Goal: Task Accomplishment & Management: Complete application form

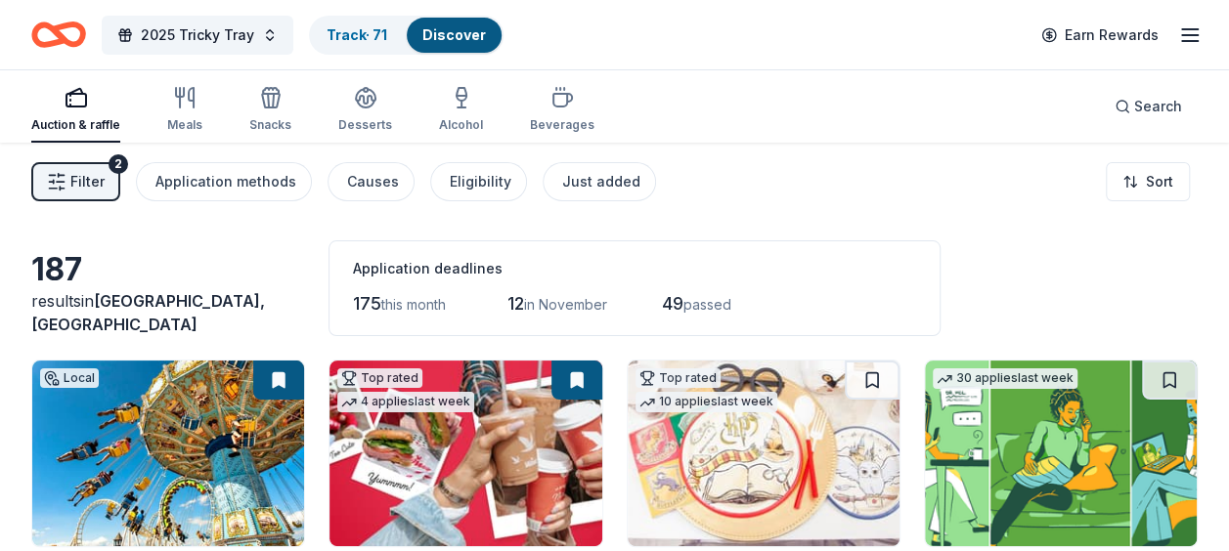
click at [90, 177] on span "Filter" at bounding box center [87, 181] width 34 height 23
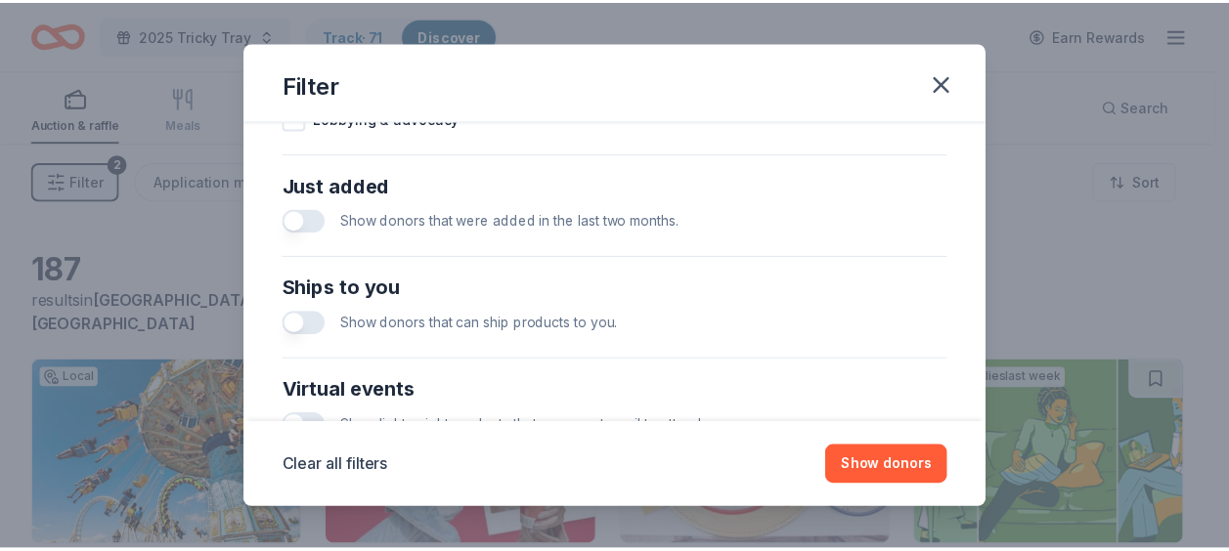
scroll to position [983, 0]
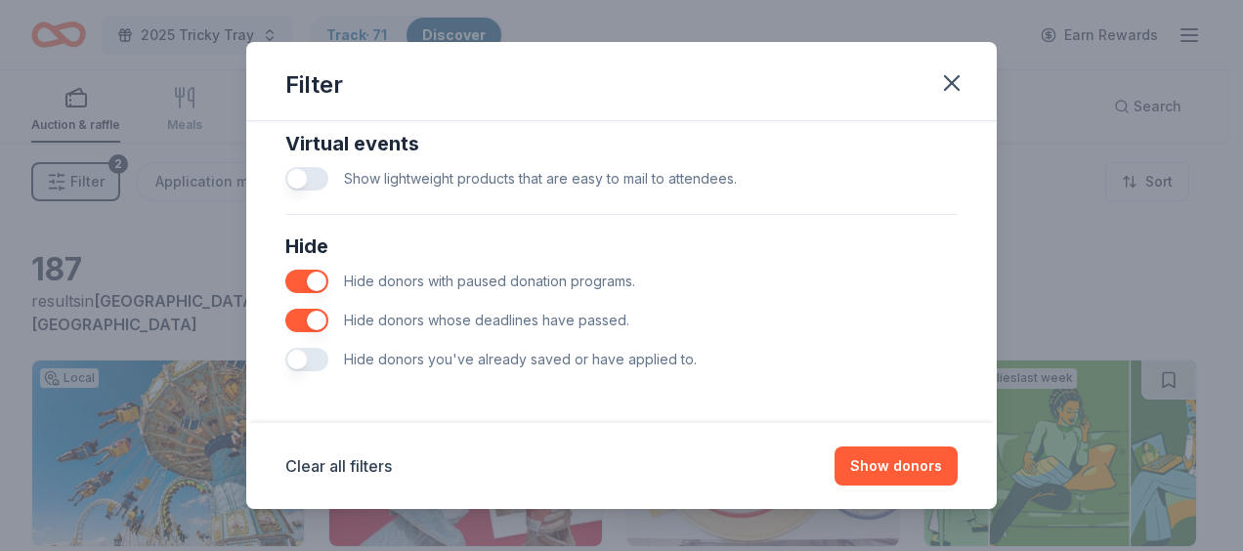
click at [294, 352] on button "button" at bounding box center [306, 359] width 43 height 23
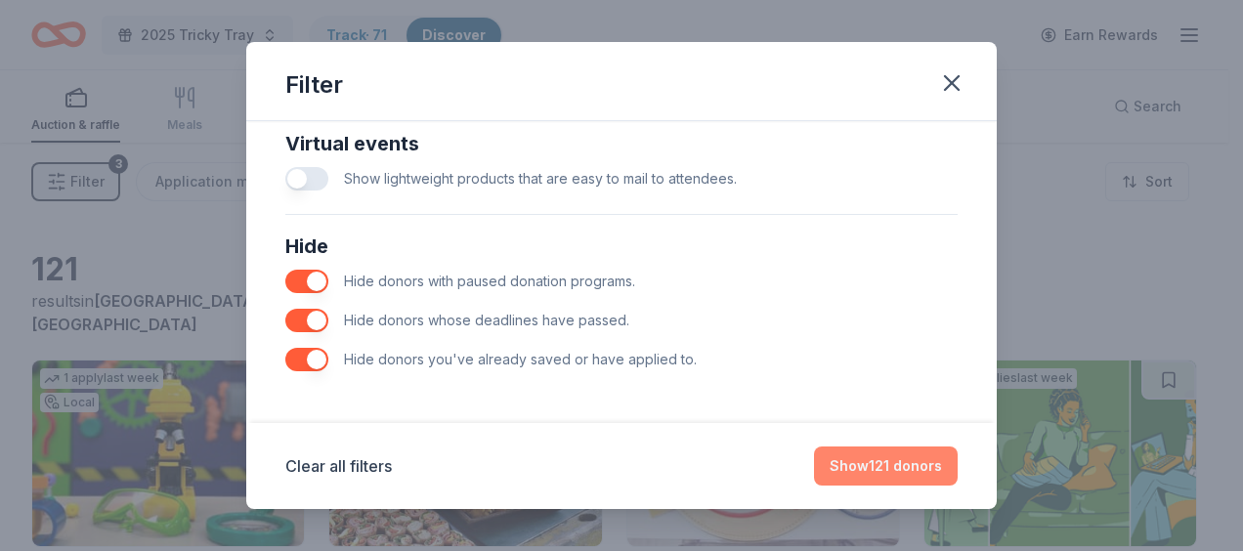
drag, startPoint x: 858, startPoint y: 477, endPoint x: 852, endPoint y: 450, distance: 28.0
click at [858, 476] on button "Show 121 donors" at bounding box center [886, 466] width 144 height 39
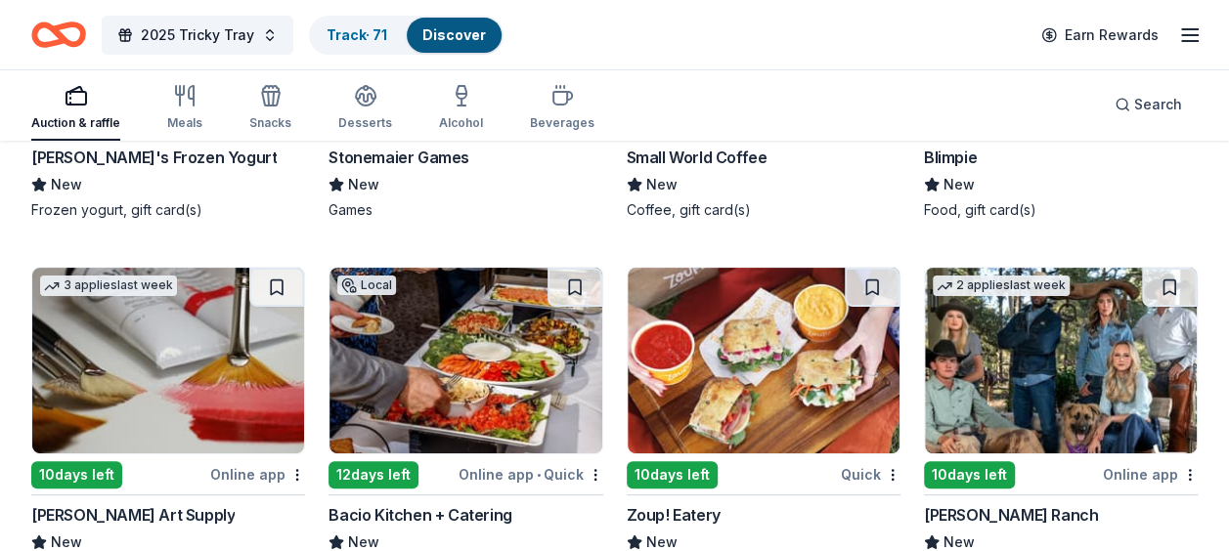
scroll to position [3815, 0]
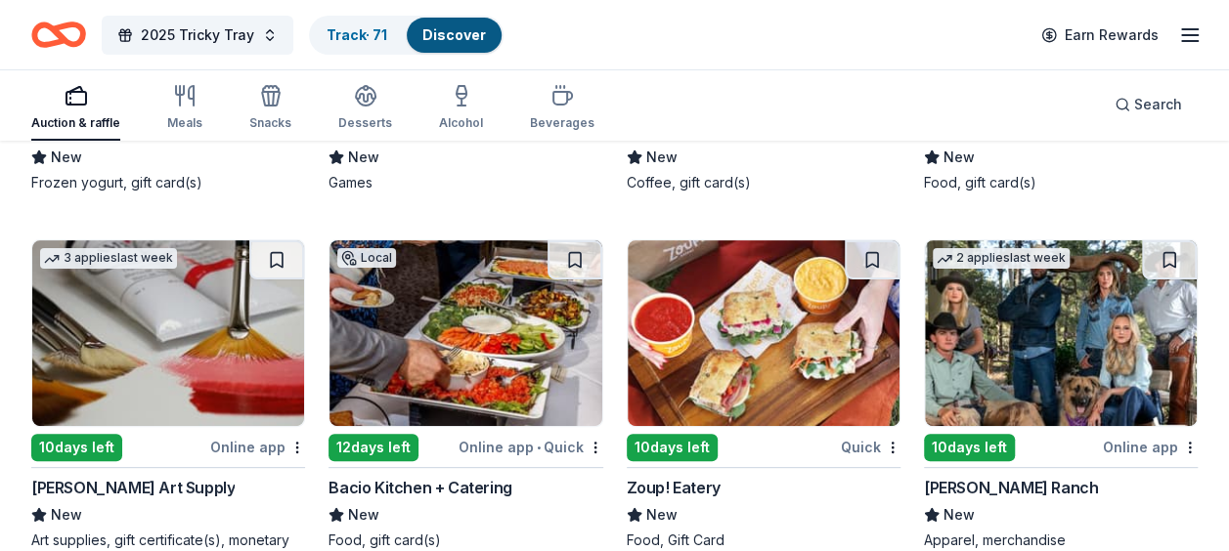
click at [246, 379] on img at bounding box center [168, 333] width 272 height 186
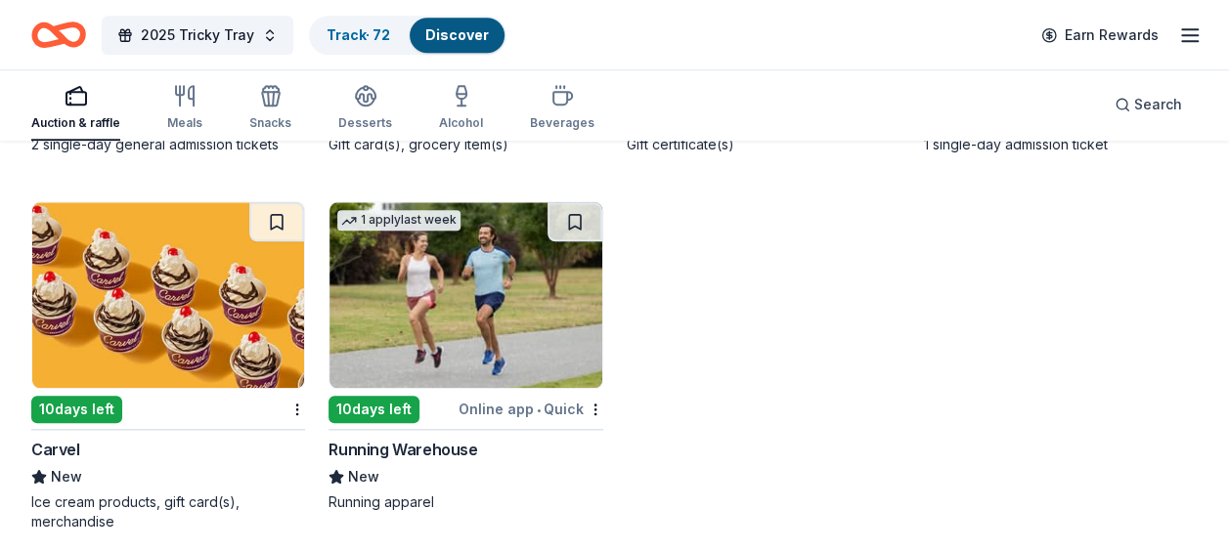
scroll to position [4597, 0]
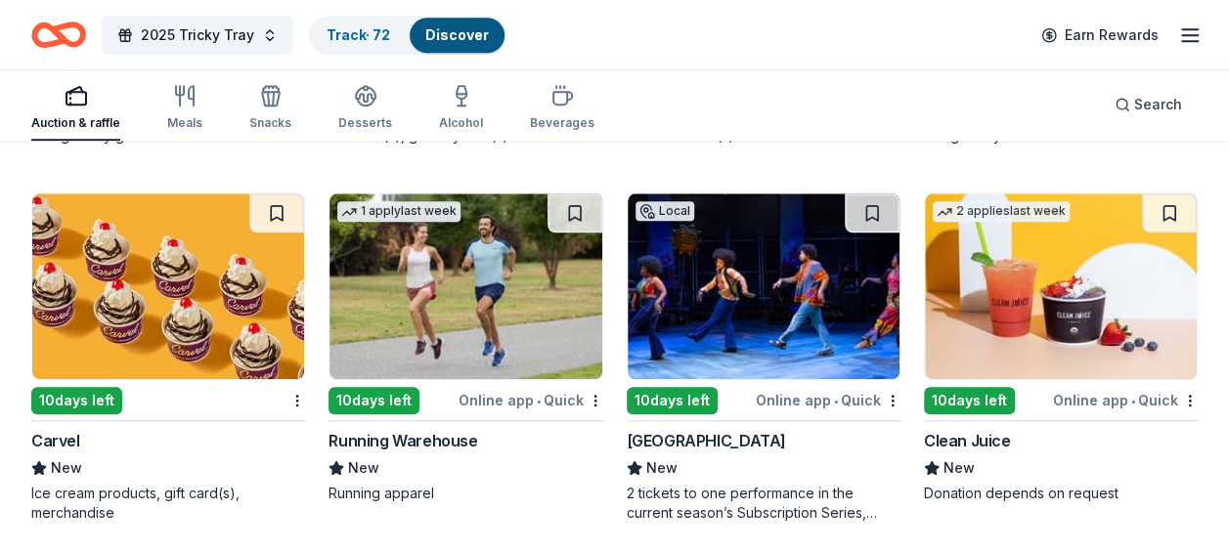
click at [561, 293] on img at bounding box center [465, 287] width 272 height 186
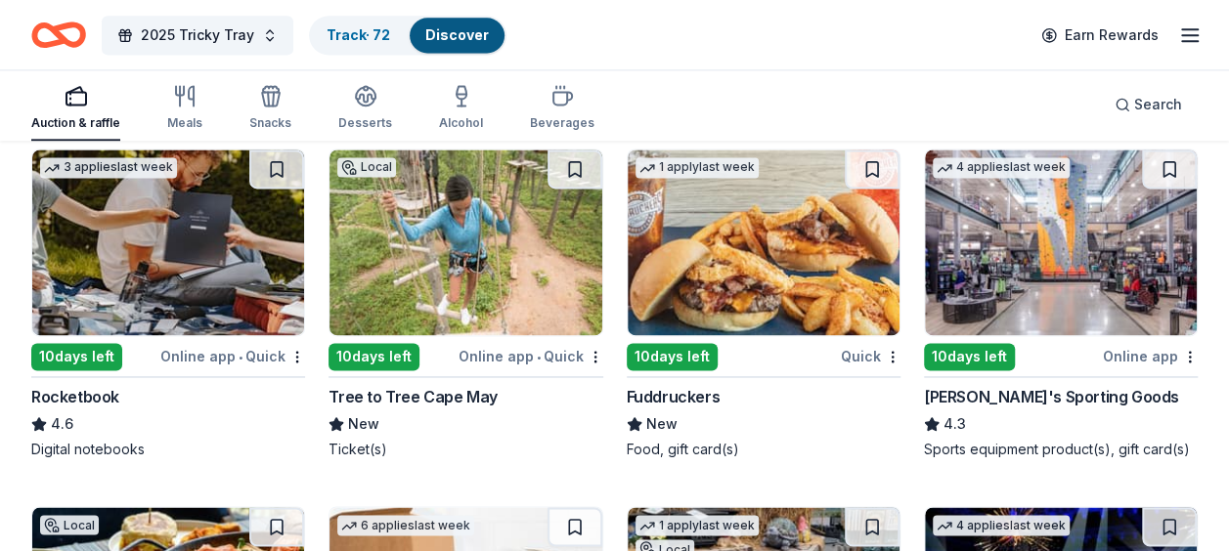
scroll to position [4988, 0]
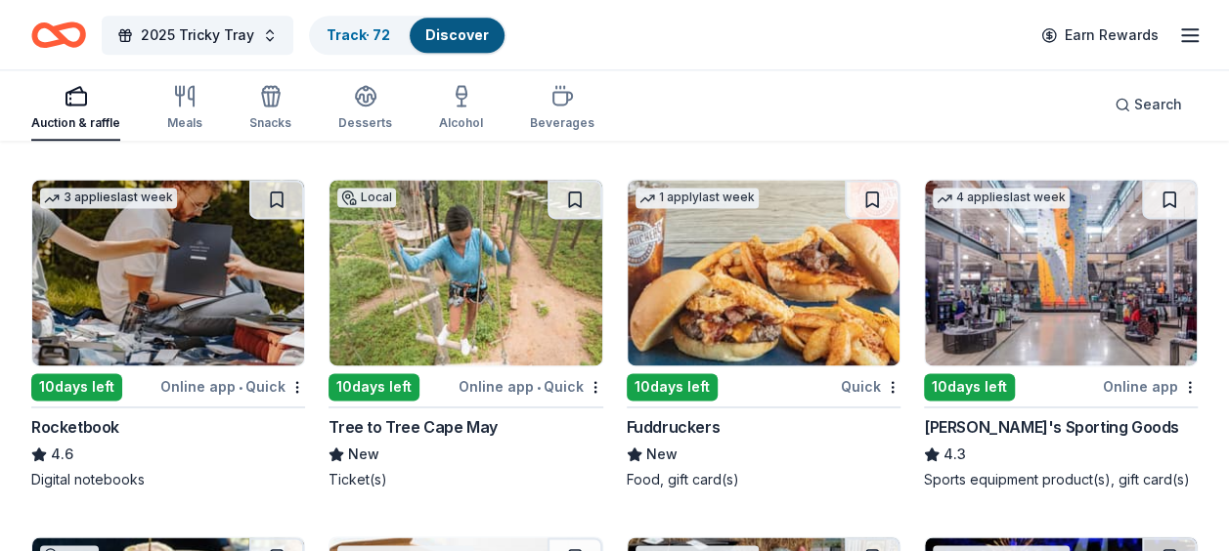
click at [531, 209] on img at bounding box center [465, 273] width 272 height 186
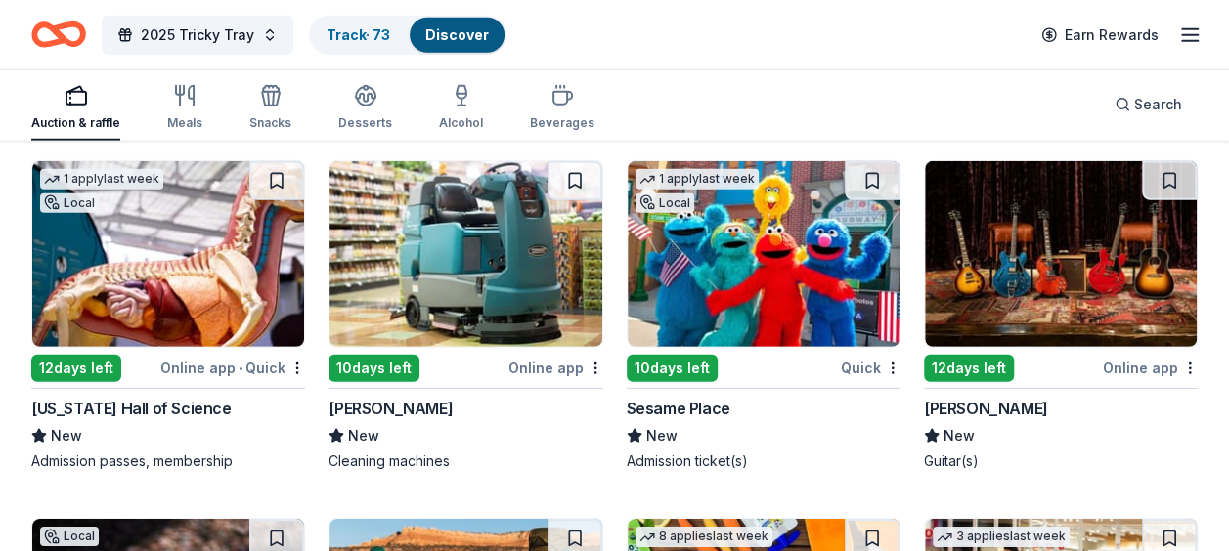
scroll to position [6454, 0]
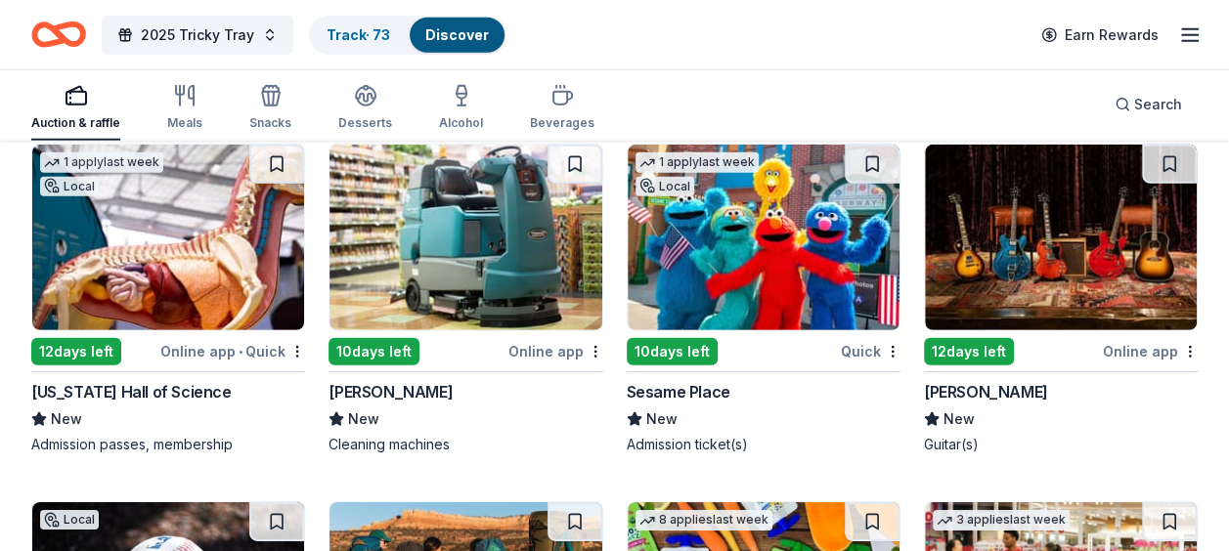
click at [979, 251] on img at bounding box center [1061, 238] width 272 height 186
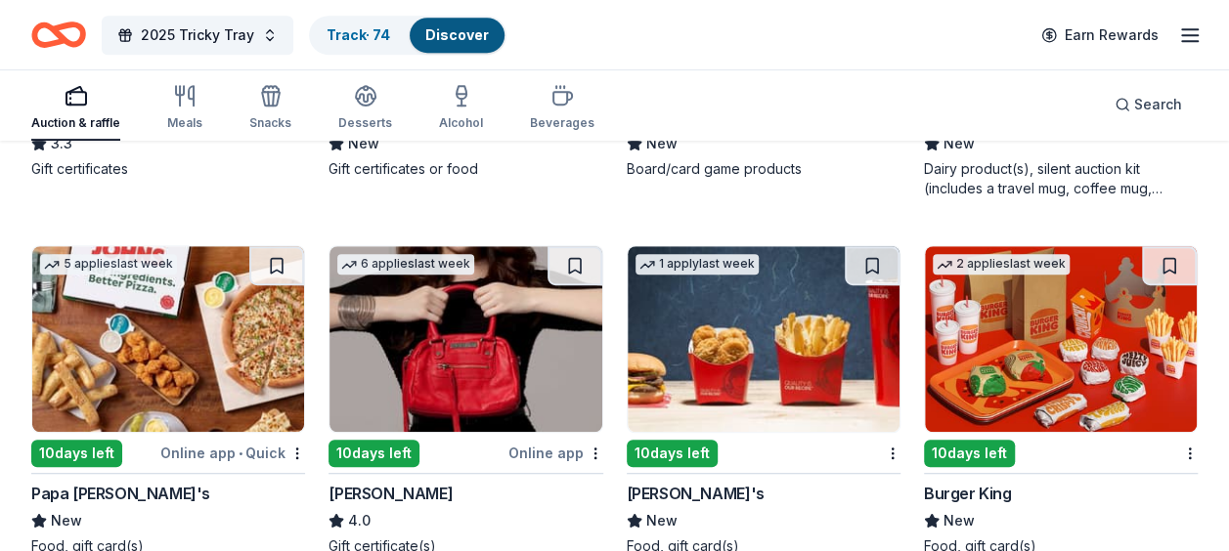
scroll to position [7920, 0]
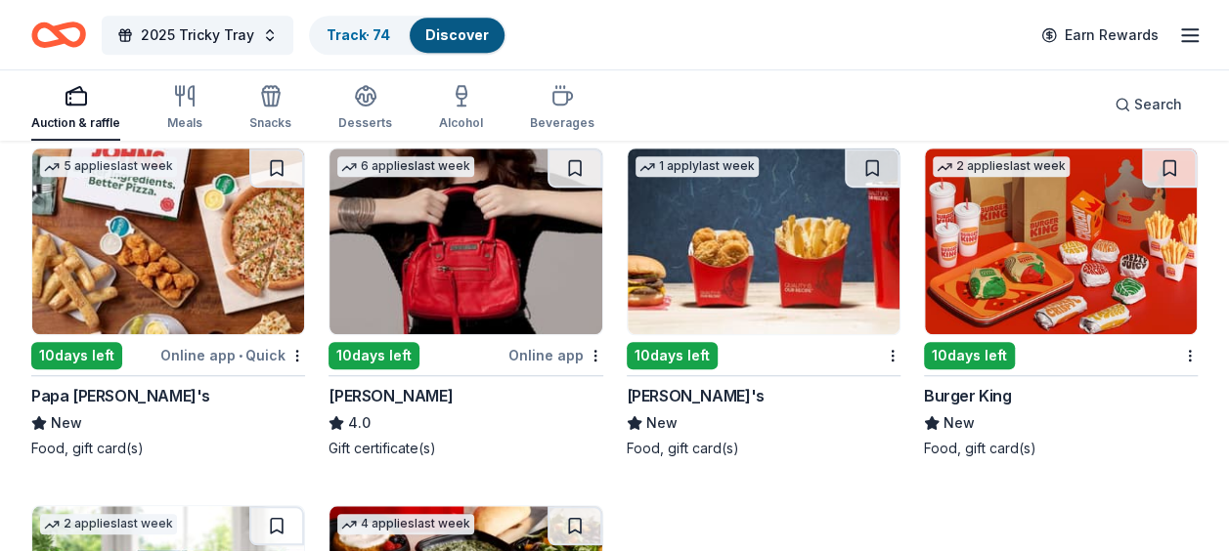
click at [428, 241] on img at bounding box center [465, 242] width 272 height 186
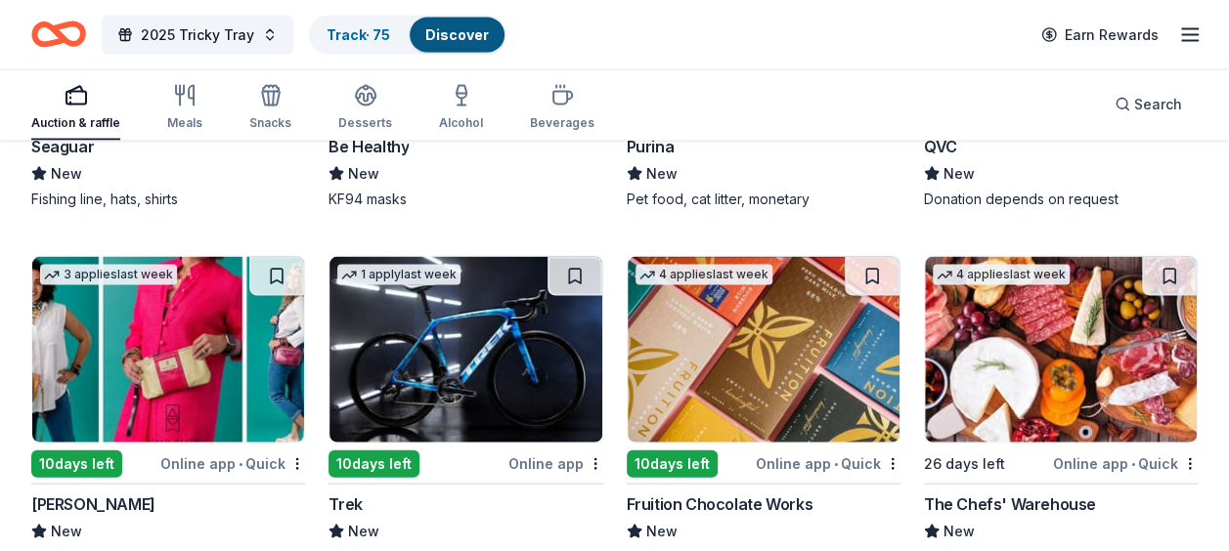
scroll to position [9457, 0]
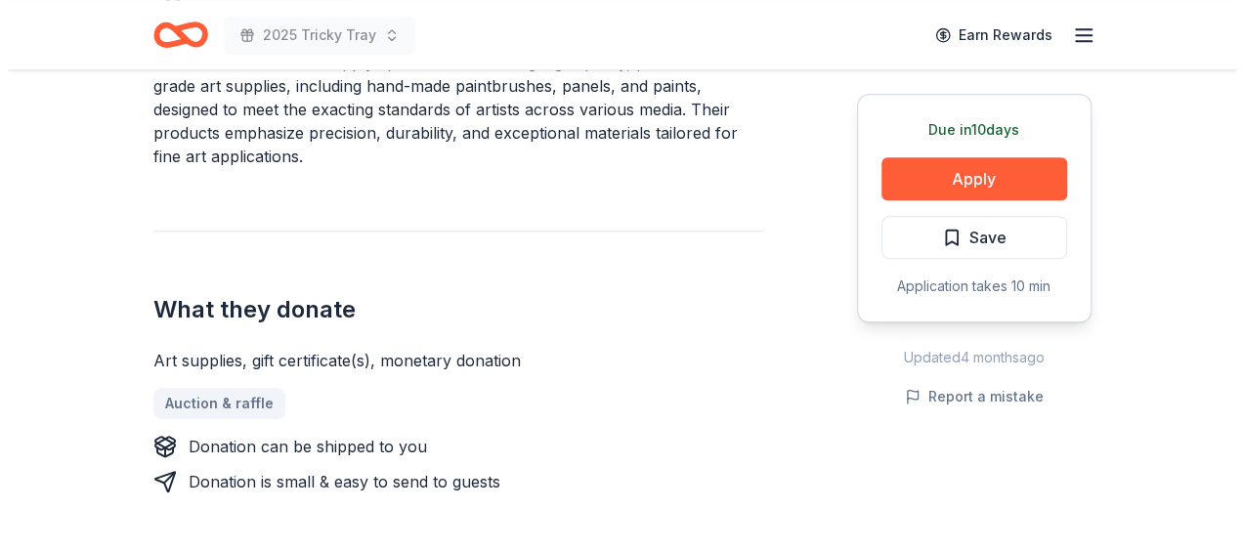
scroll to position [489, 0]
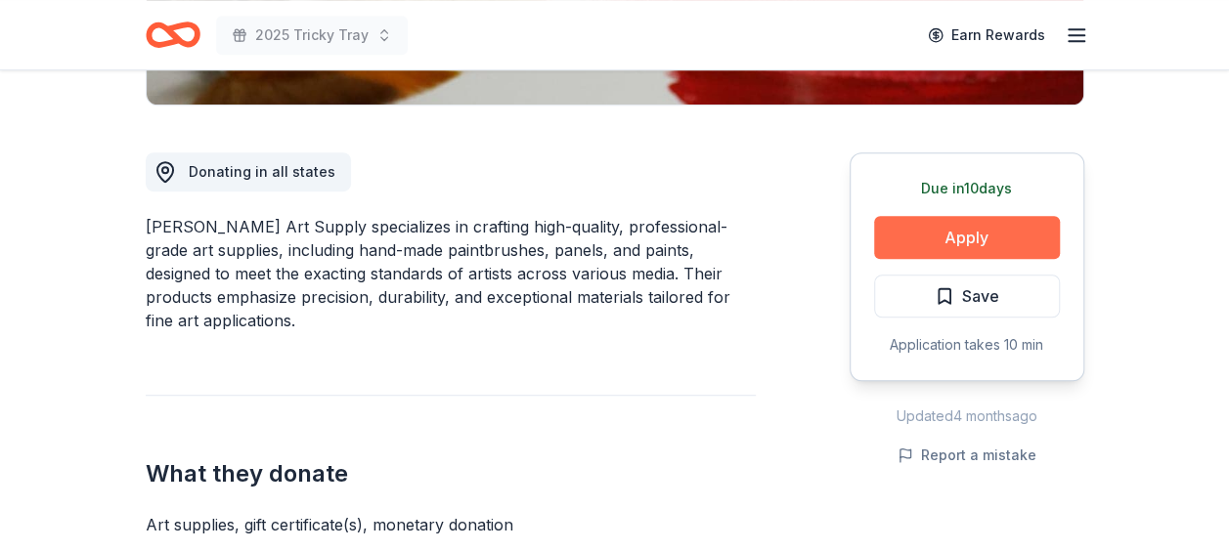
click at [999, 240] on button "Apply" at bounding box center [967, 237] width 186 height 43
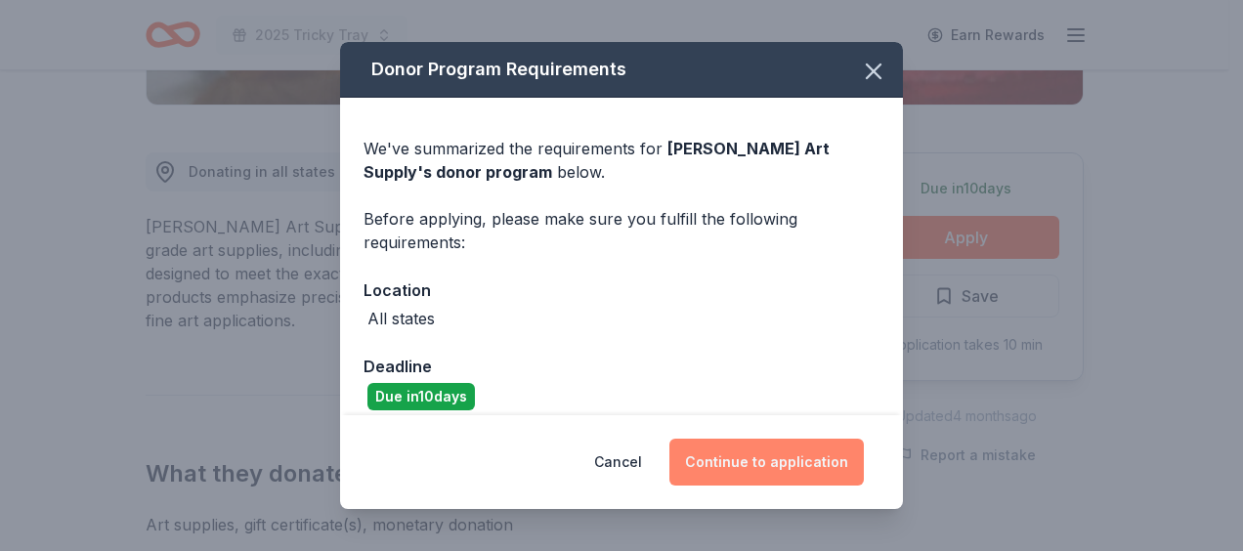
click at [794, 439] on div "Cancel Continue to application" at bounding box center [621, 462] width 563 height 94
drag, startPoint x: 793, startPoint y: 441, endPoint x: 786, endPoint y: 458, distance: 18.9
click at [786, 458] on button "Continue to application" at bounding box center [767, 462] width 194 height 47
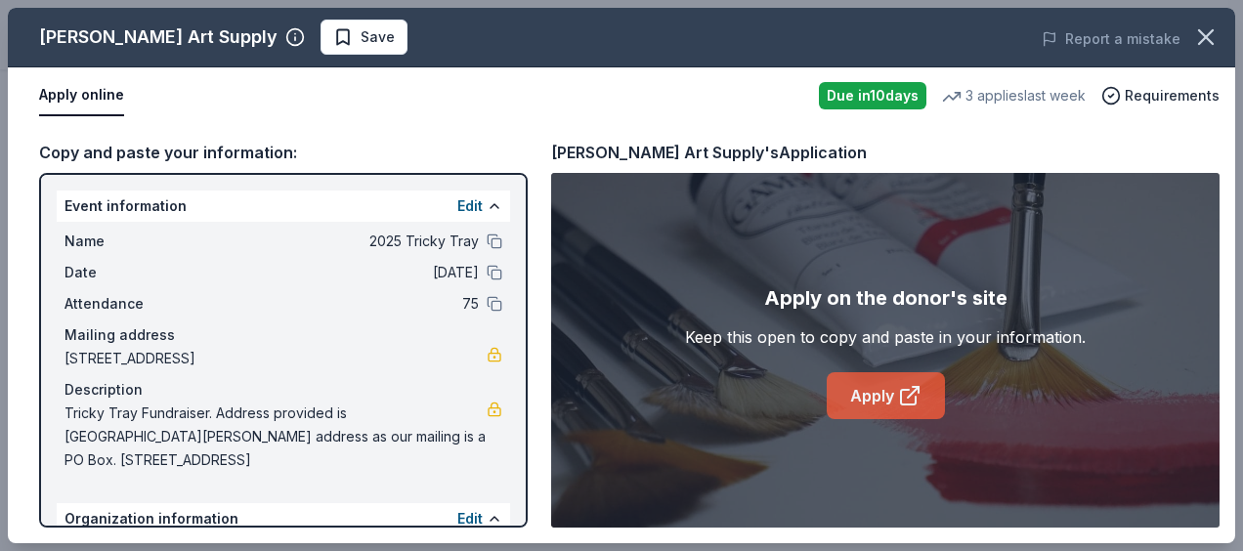
click at [894, 397] on link "Apply" at bounding box center [886, 395] width 118 height 47
click at [333, 36] on span "Save" at bounding box center [364, 36] width 62 height 23
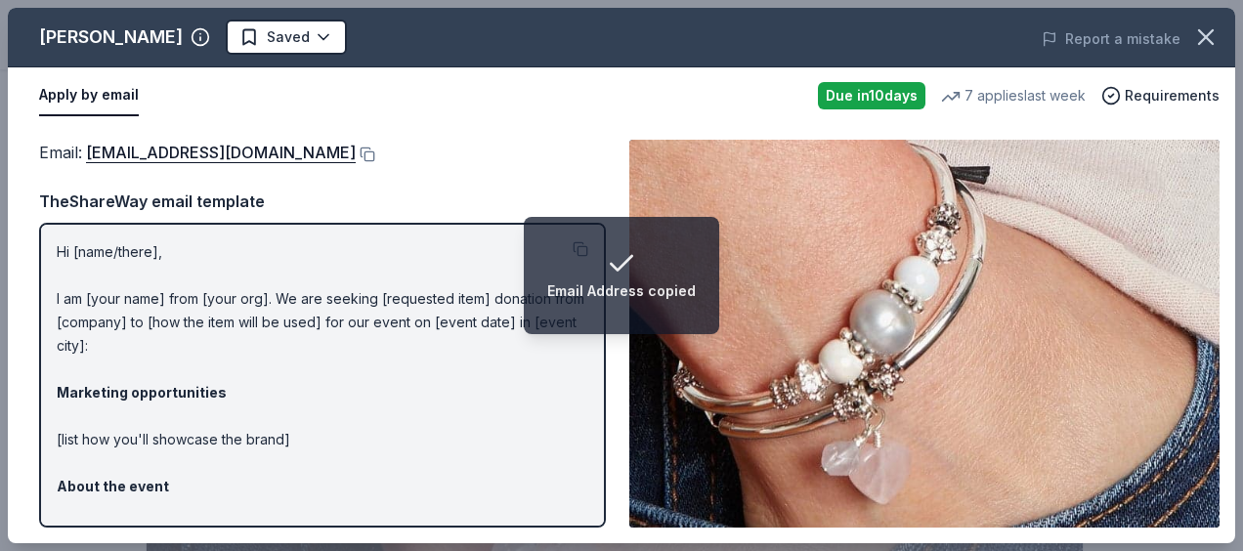
scroll to position [684, 0]
